Goal: Information Seeking & Learning: Compare options

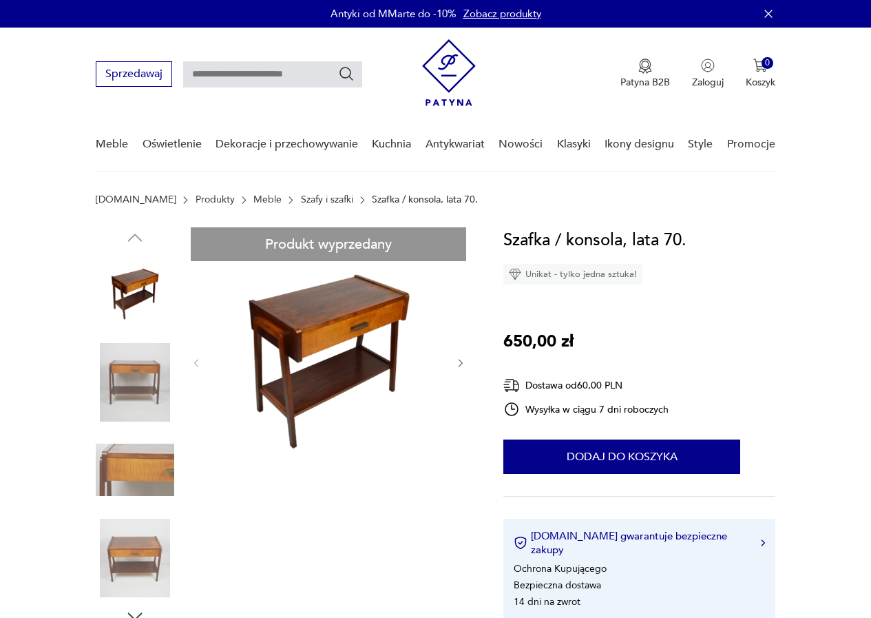
click at [244, 77] on input "text" at bounding box center [272, 74] width 179 height 26
type input "**********"
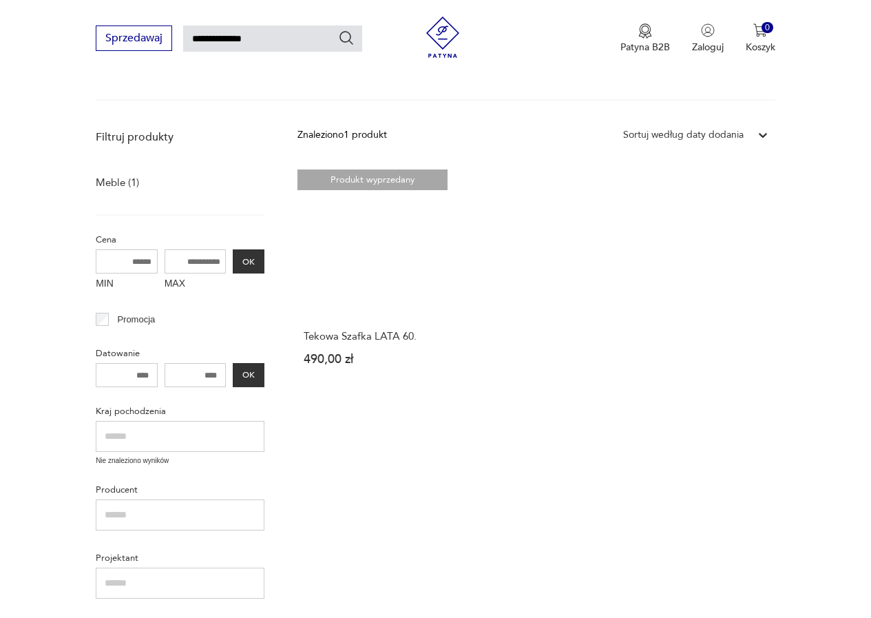
scroll to position [127, 0]
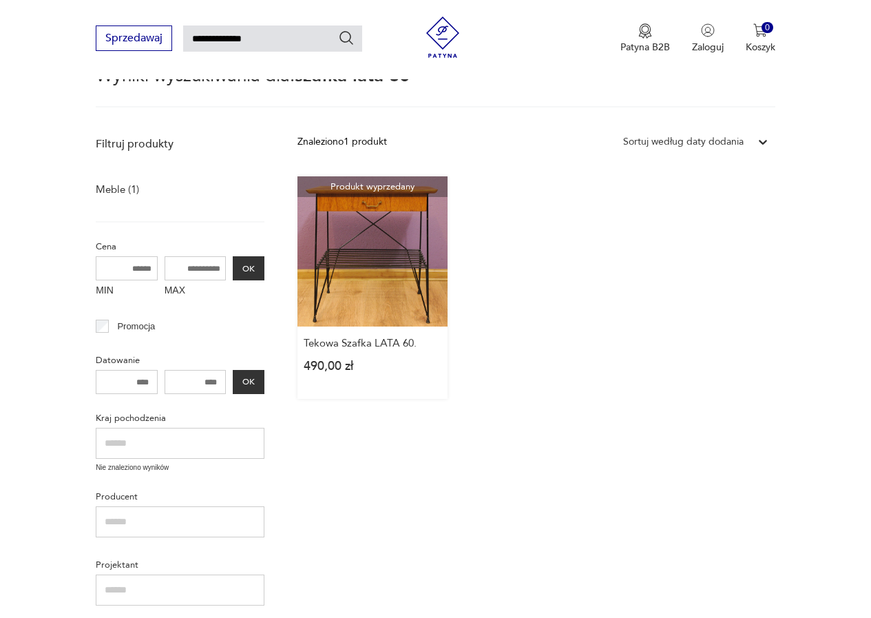
click at [366, 275] on link "Produkt wyprzedany Tekowa Szafka LATA 60. 490,00 zł" at bounding box center [373, 287] width 150 height 222
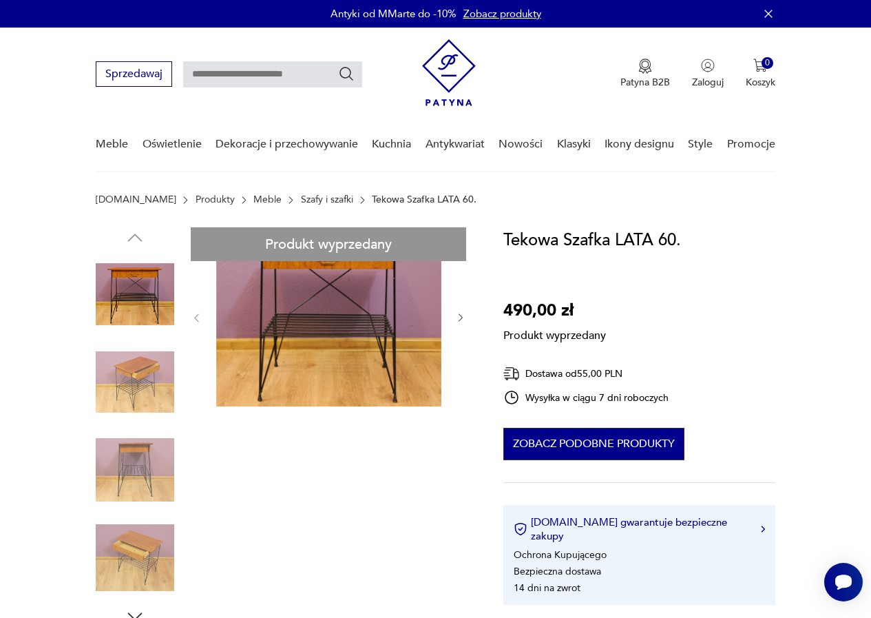
click at [615, 453] on button "Zobacz podobne produkty" at bounding box center [593, 444] width 181 height 32
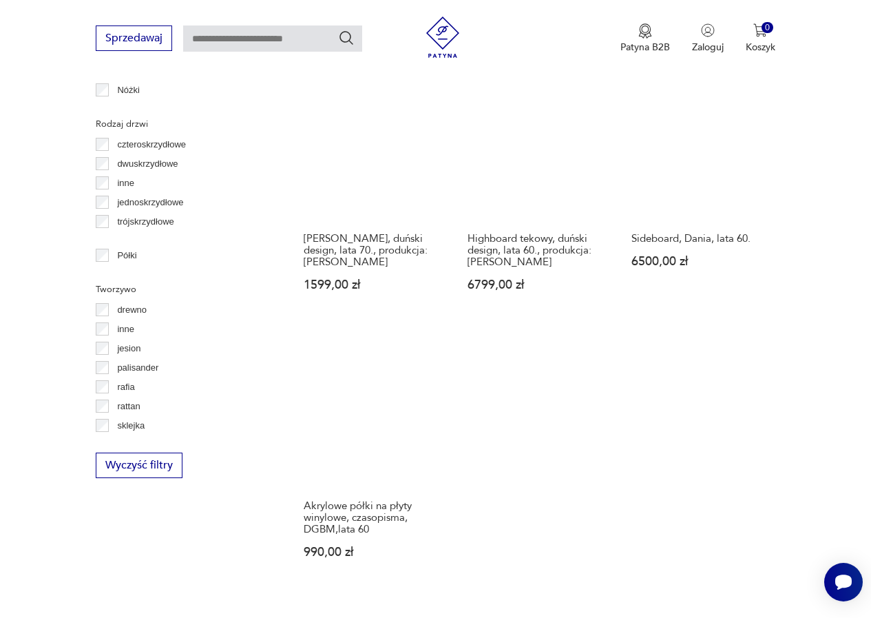
scroll to position [1749, 0]
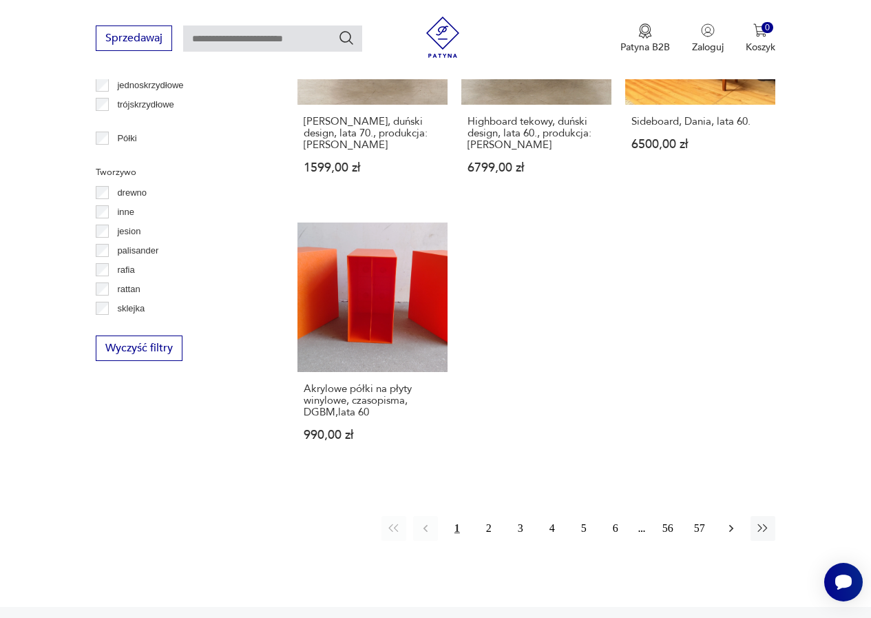
click at [734, 533] on icon "button" at bounding box center [731, 528] width 14 height 14
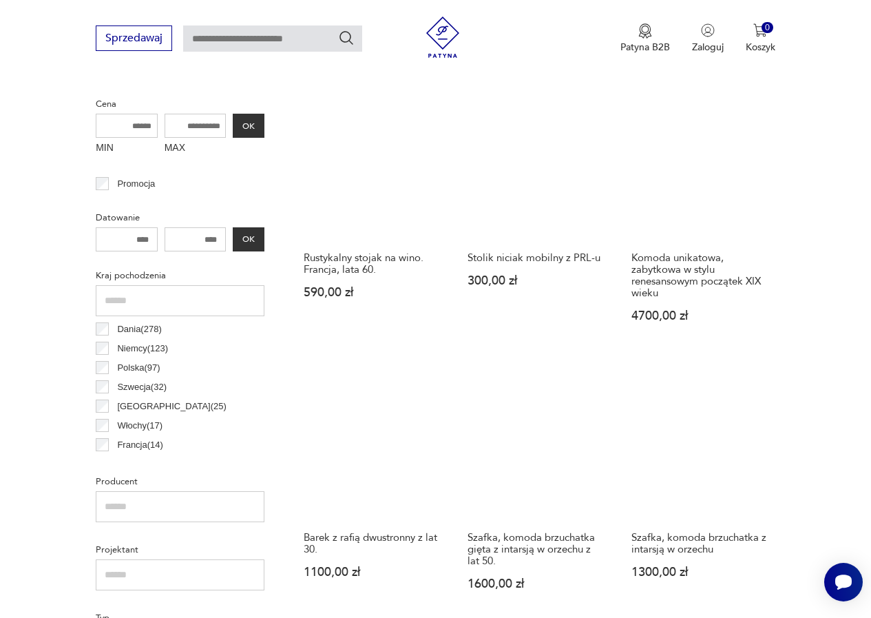
scroll to position [366, 0]
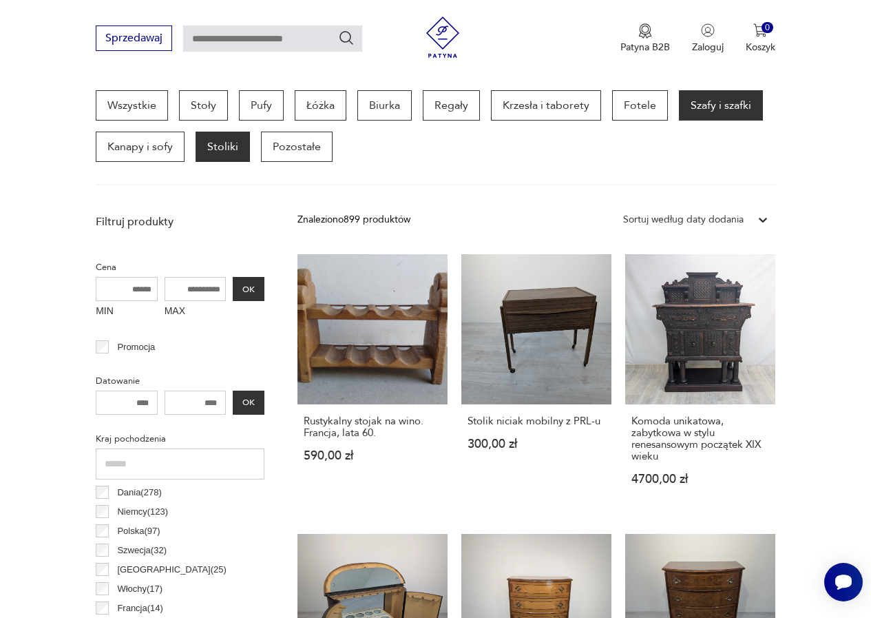
click at [231, 152] on p "Stoliki" at bounding box center [223, 147] width 54 height 30
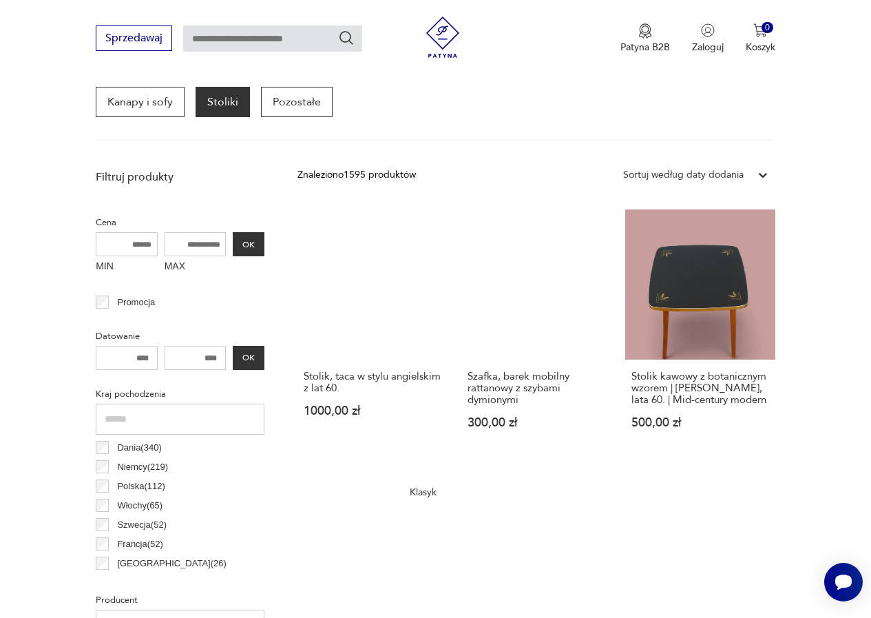
scroll to position [435, 0]
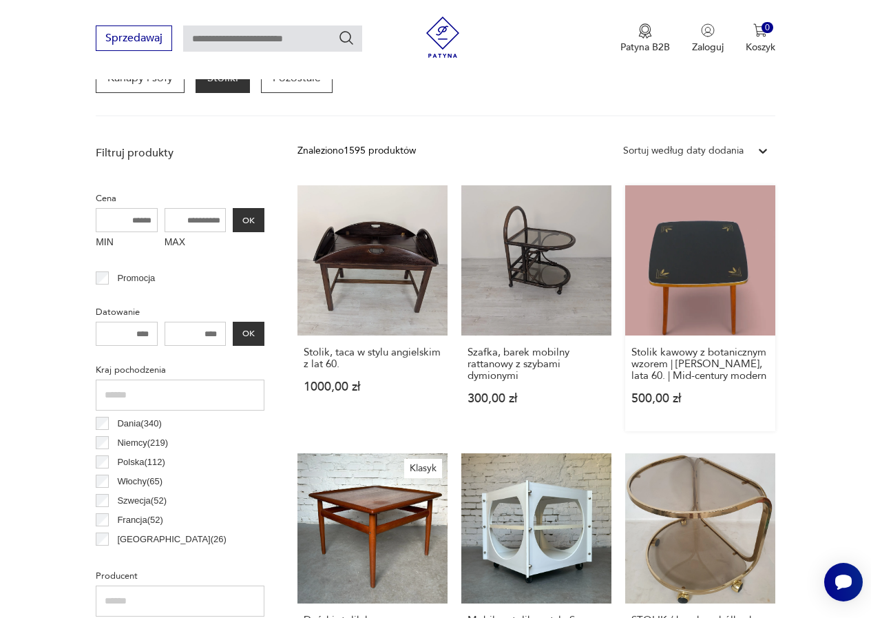
click at [671, 304] on link "Stolik kawowy z botanicznym wzorem | Albert Busch, lata 60. | Mid-century moder…" at bounding box center [700, 308] width 150 height 246
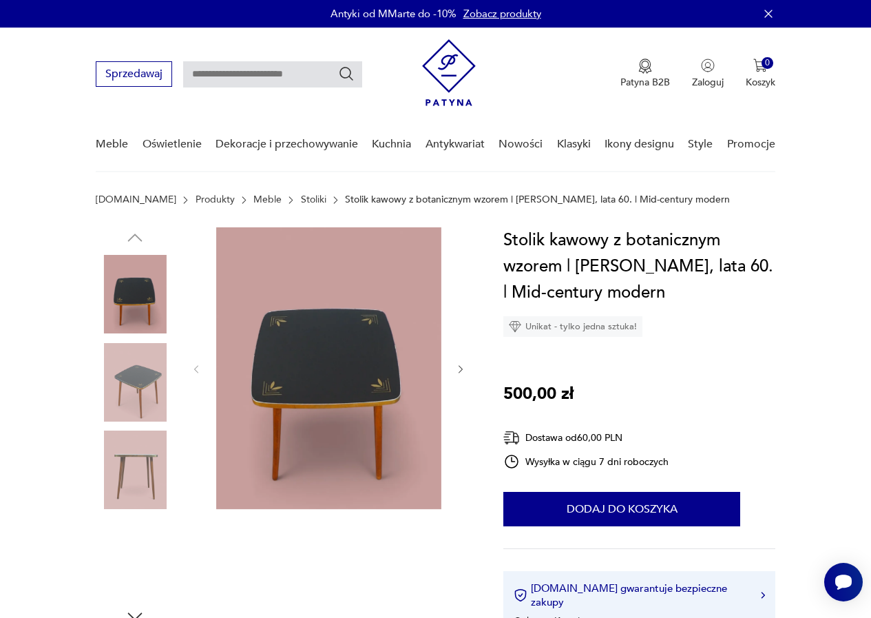
click at [164, 387] on img at bounding box center [135, 382] width 79 height 79
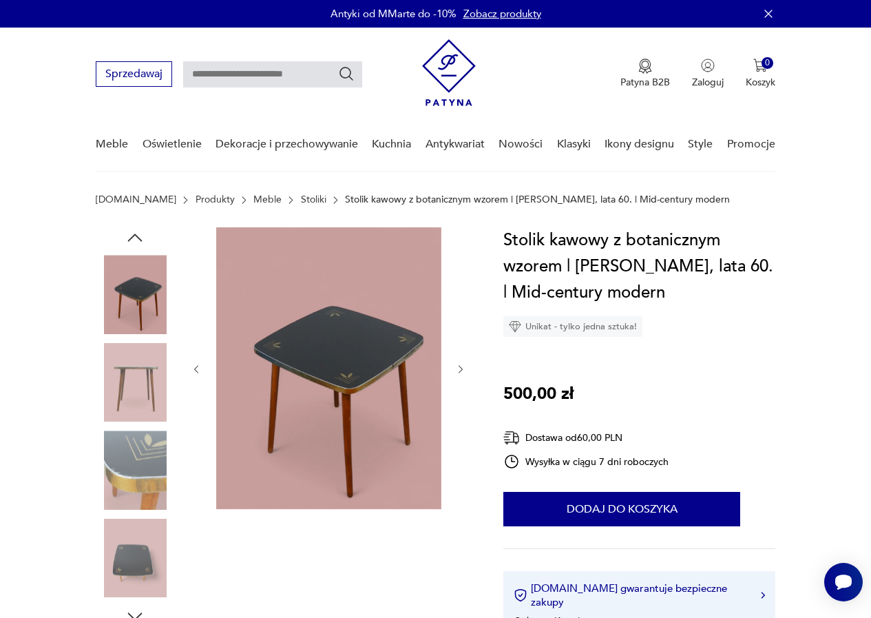
click at [152, 459] on img at bounding box center [135, 469] width 79 height 79
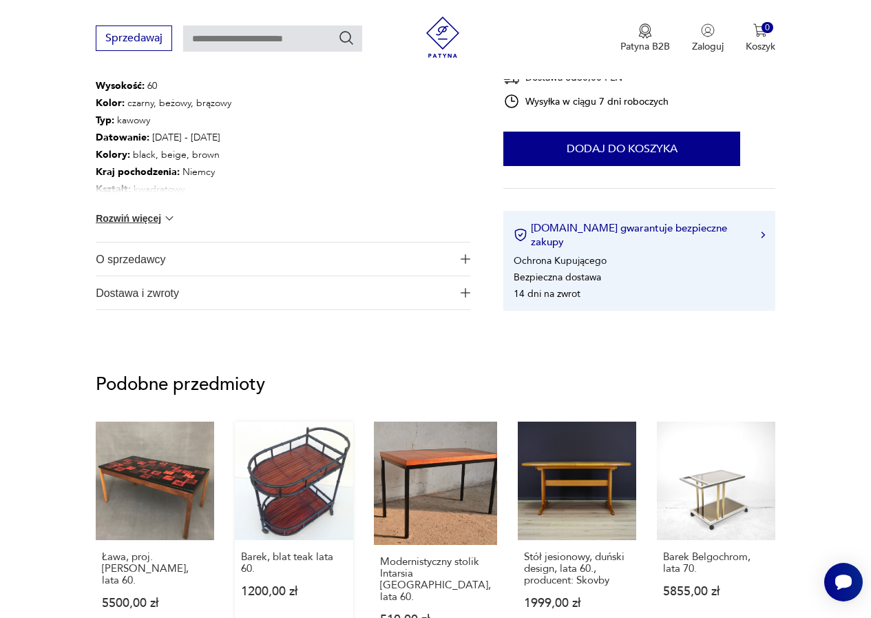
scroll to position [826, 0]
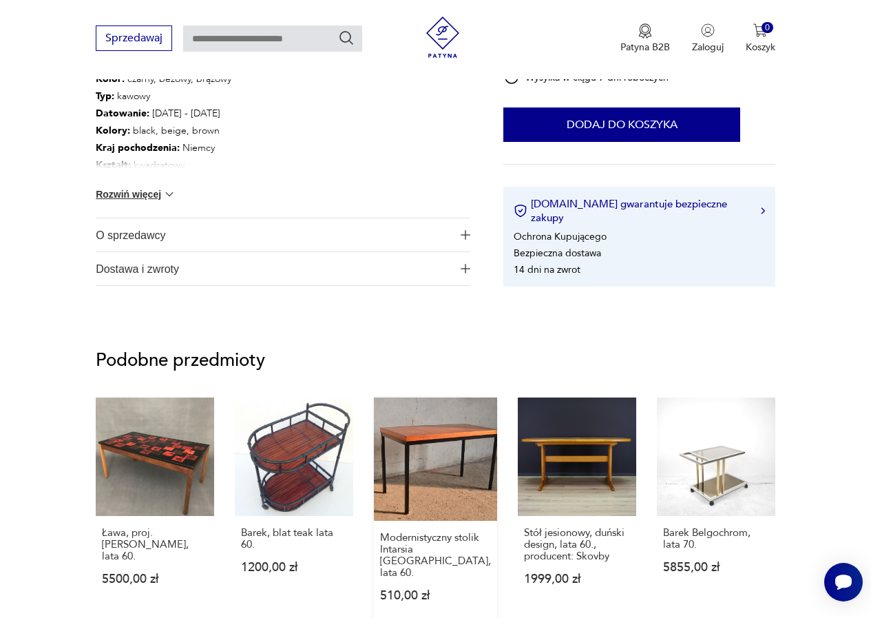
click at [453, 474] on link "Modernistyczny stolik Intarsia Dresden, lata 60. 510,00 zł" at bounding box center [435, 512] width 123 height 231
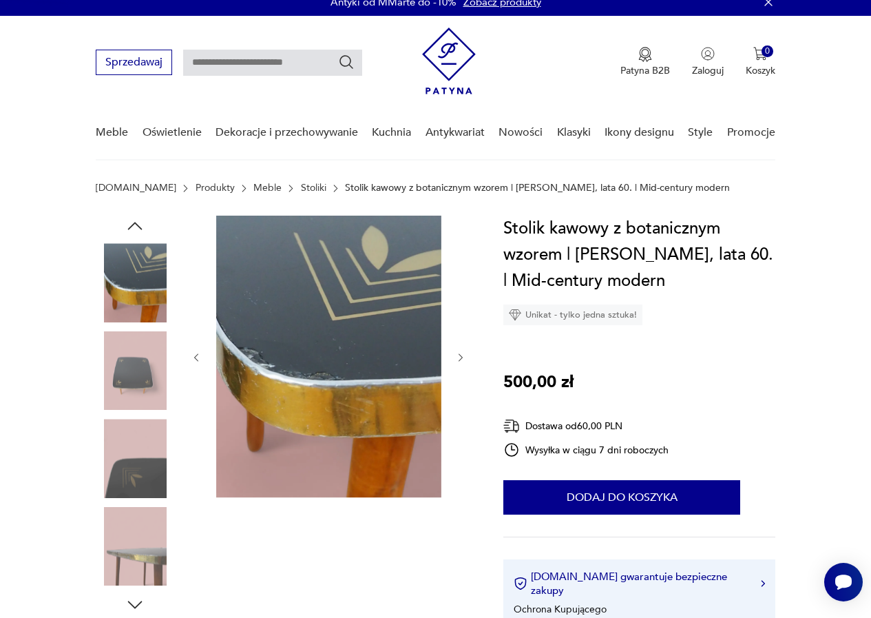
scroll to position [0, 0]
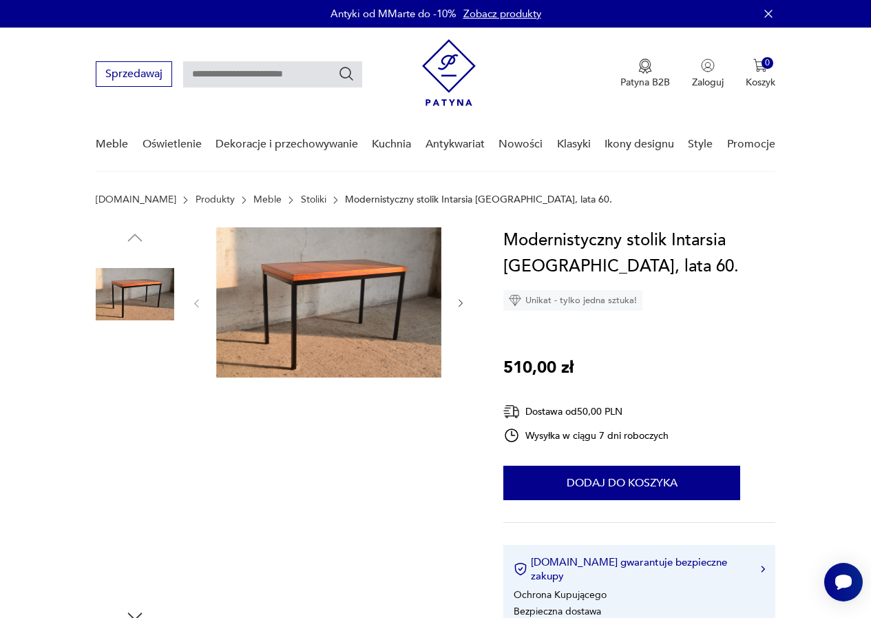
click at [350, 306] on img at bounding box center [328, 302] width 225 height 150
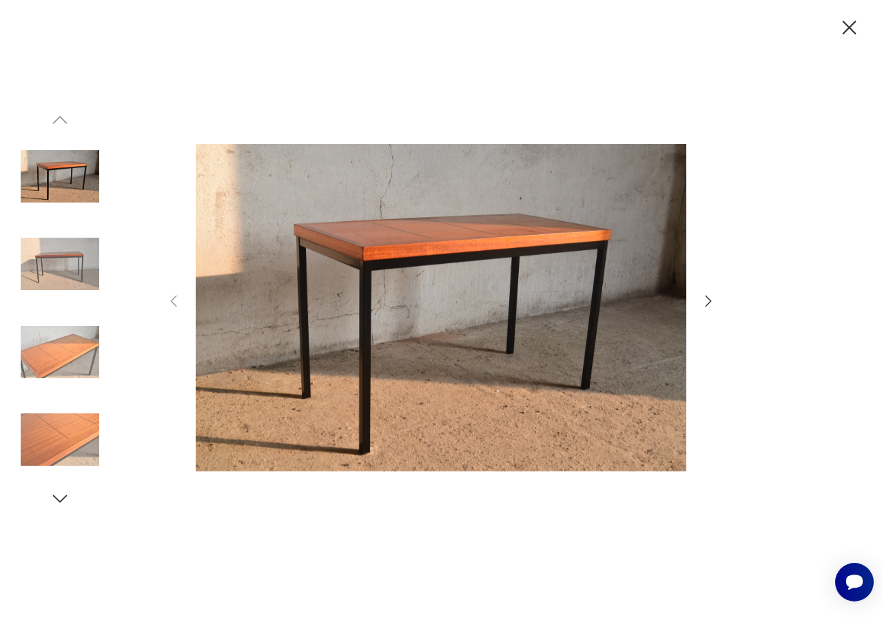
click at [501, 218] on img at bounding box center [441, 308] width 490 height 494
drag, startPoint x: 848, startPoint y: 26, endPoint x: 831, endPoint y: 48, distance: 27.4
click at [842, 34] on icon "button" at bounding box center [849, 28] width 24 height 24
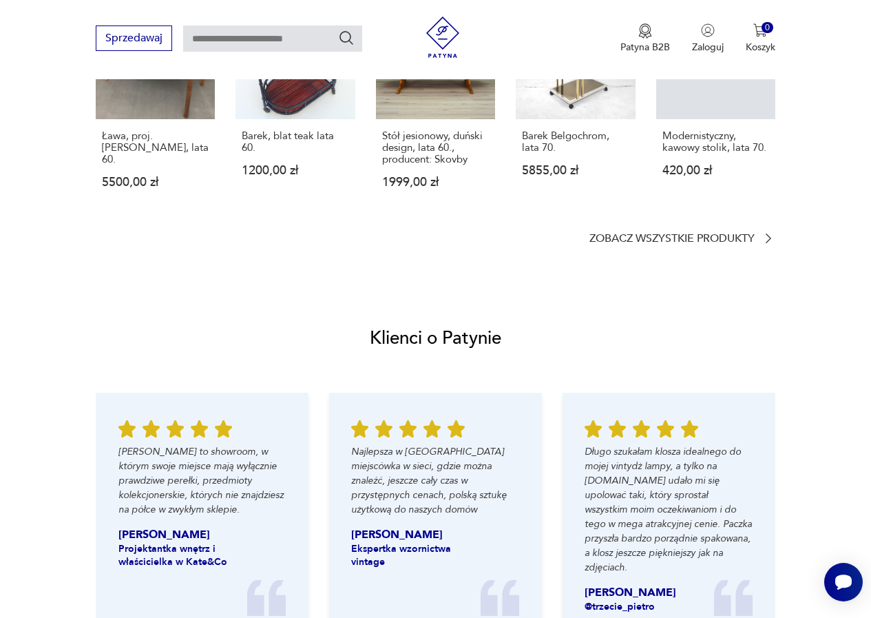
scroll to position [964, 0]
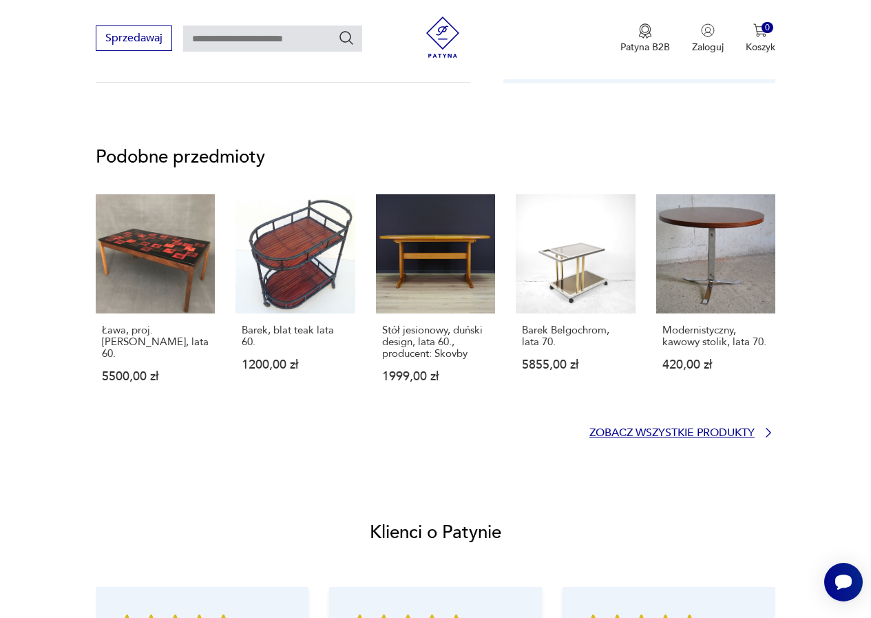
click at [760, 435] on link "Zobacz wszystkie produkty" at bounding box center [683, 433] width 186 height 14
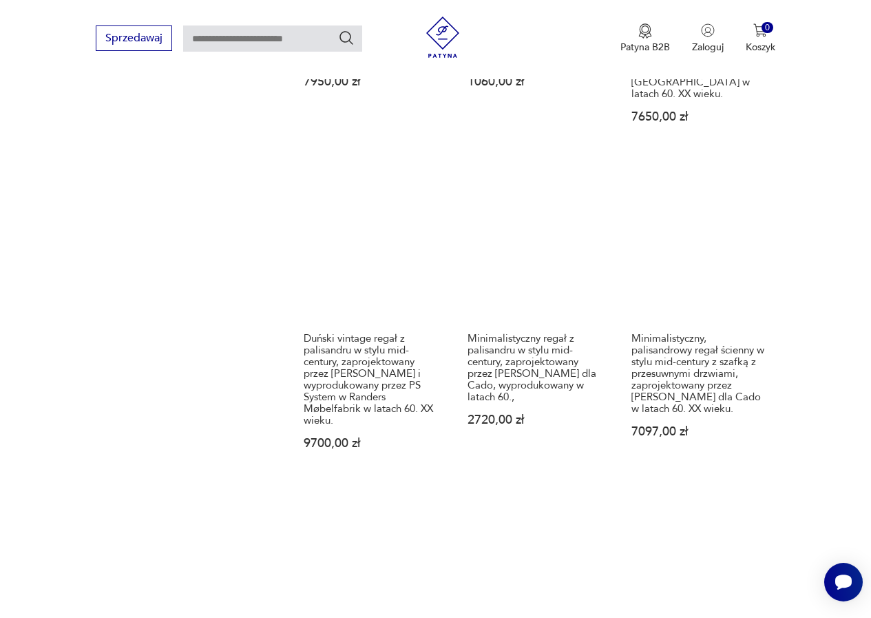
scroll to position [1721, 0]
